Goal: Contribute content: Add original content to the website for others to see

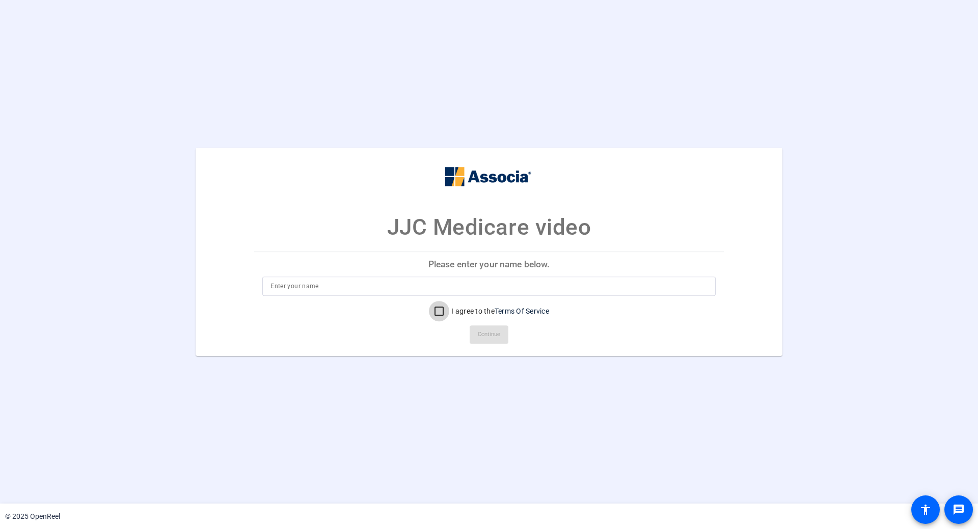
click at [436, 310] on input "I agree to the Terms Of Service" at bounding box center [439, 311] width 20 height 20
checkbox input "true"
click at [295, 289] on input at bounding box center [488, 286] width 437 height 12
type input "jh"
click at [485, 334] on span "Continue" at bounding box center [489, 334] width 22 height 15
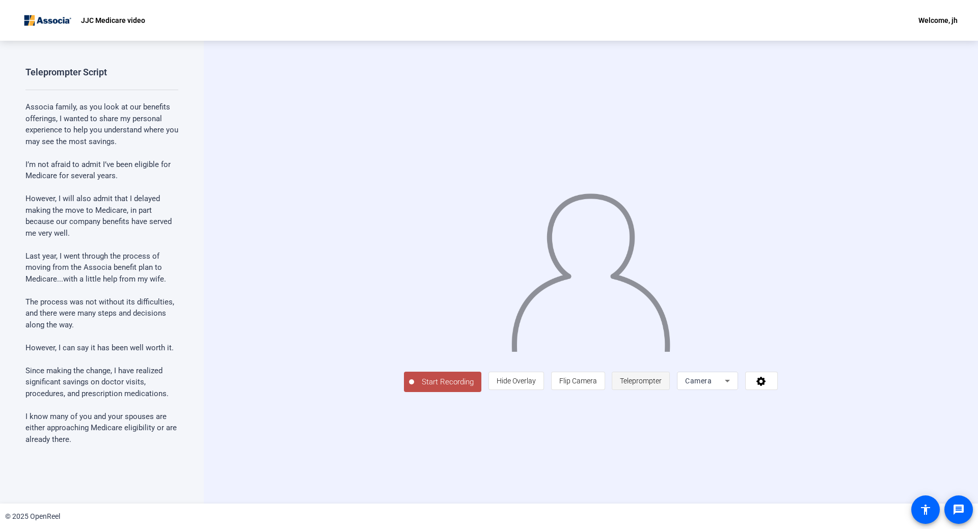
click at [661, 391] on span "Teleprompter" at bounding box center [641, 380] width 42 height 19
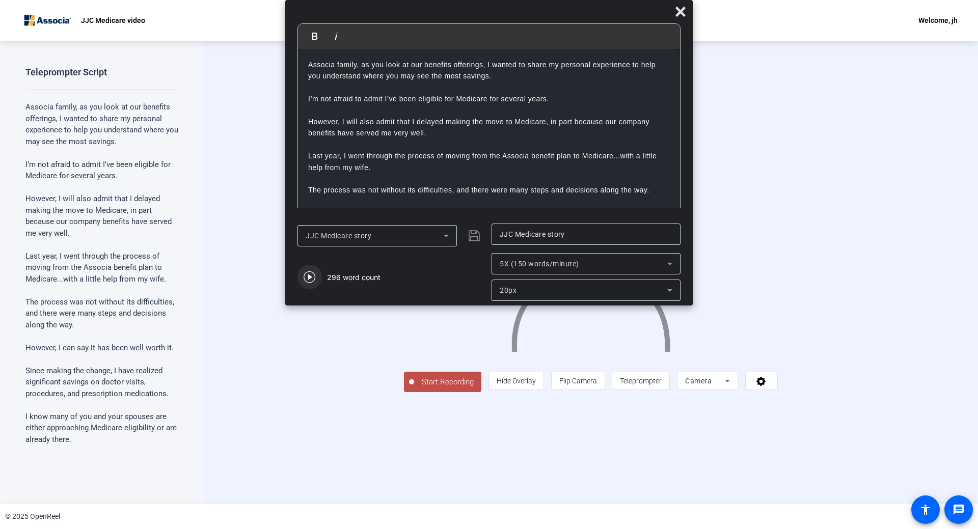
click at [311, 279] on icon "button" at bounding box center [309, 277] width 12 height 12
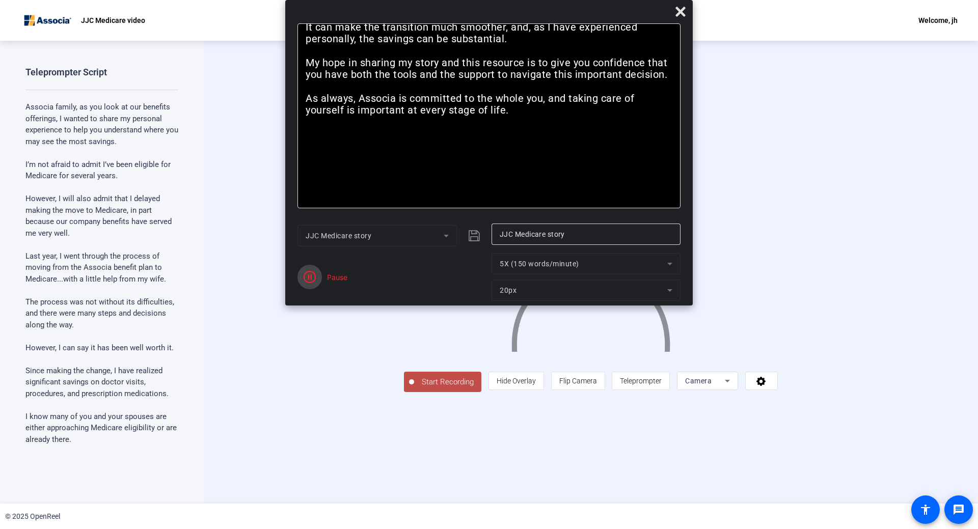
click at [308, 271] on icon "button" at bounding box center [309, 277] width 12 height 12
click at [681, 13] on icon at bounding box center [680, 12] width 10 height 10
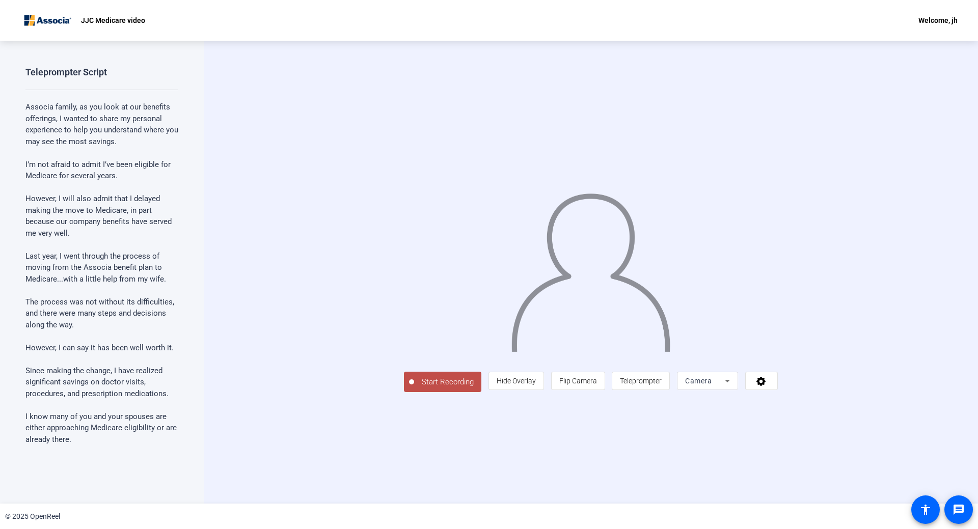
click at [414, 388] on span "Start Recording" at bounding box center [447, 382] width 67 height 12
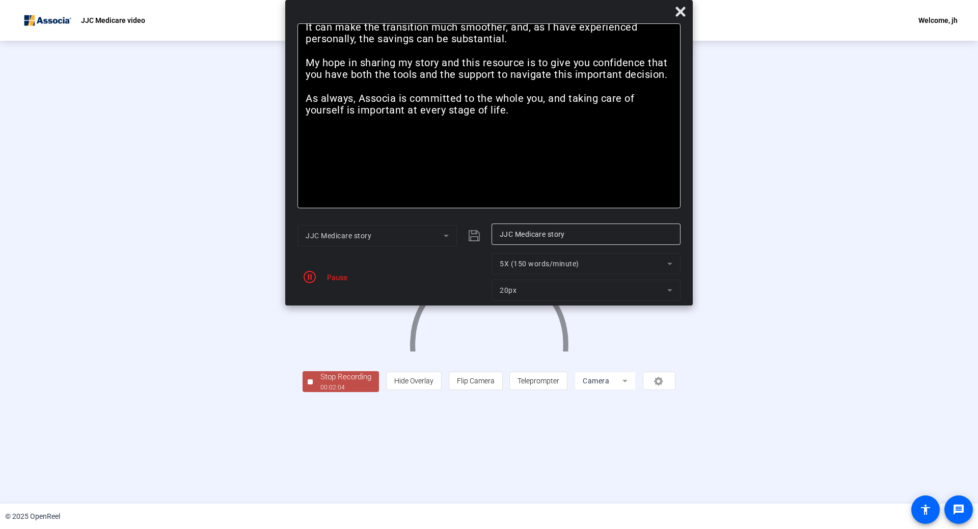
click at [320, 383] on div "Stop Recording" at bounding box center [345, 377] width 51 height 12
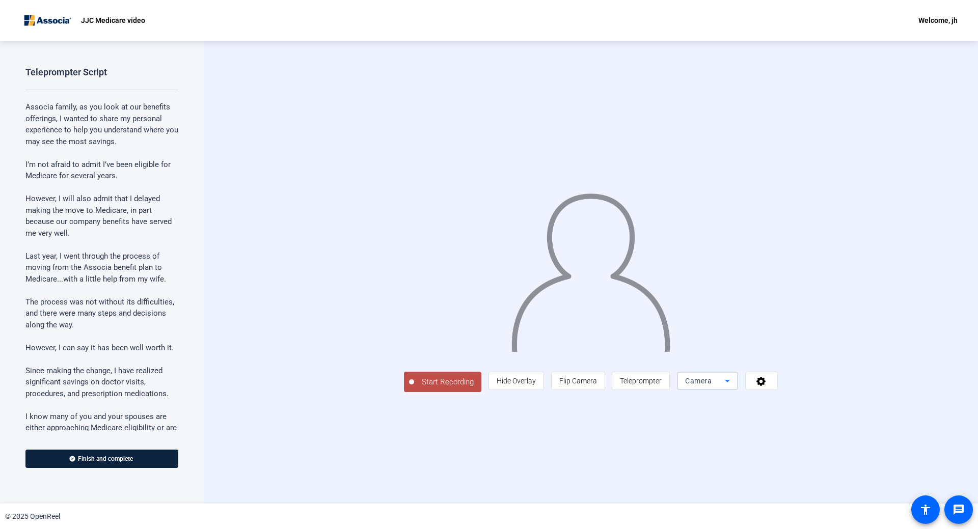
click at [733, 387] on icon at bounding box center [727, 381] width 12 height 12
click at [425, 271] on div at bounding box center [489, 264] width 978 height 529
click at [536, 385] on span "Hide Overlay" at bounding box center [515, 381] width 39 height 8
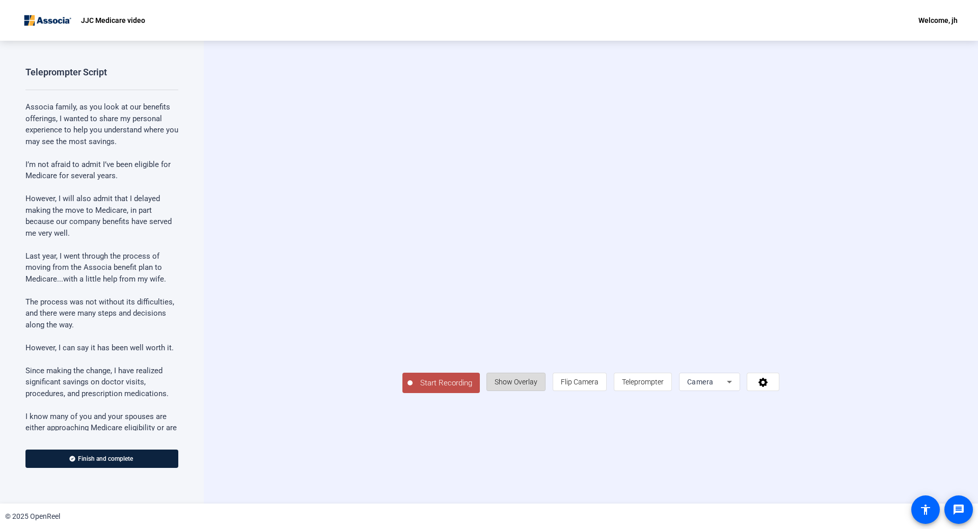
click at [537, 386] on span "Show Overlay" at bounding box center [515, 382] width 43 height 8
